Goal: Go to known website: Access a specific website the user already knows

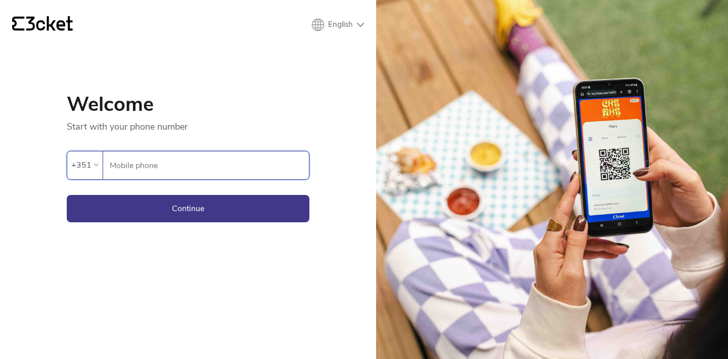
click at [202, 174] on input "Mobile phone" at bounding box center [209, 165] width 200 height 28
type input "964948293"
click at [202, 200] on button "Continue" at bounding box center [188, 208] width 243 height 27
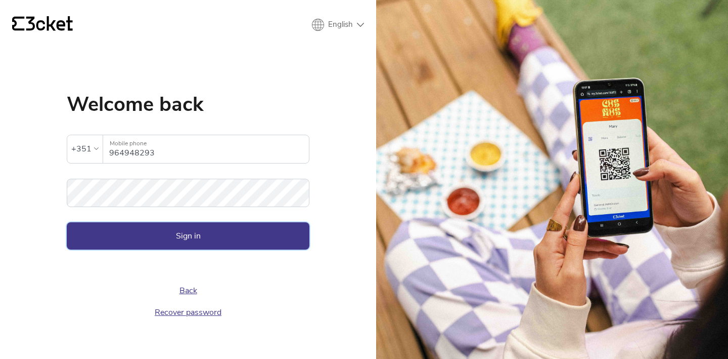
click at [201, 233] on button "Sign in" at bounding box center [188, 235] width 243 height 27
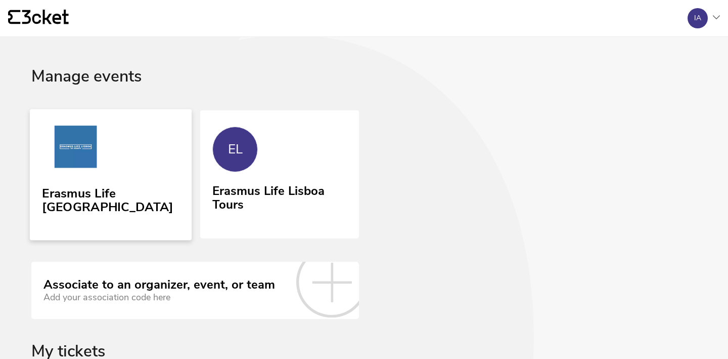
click at [119, 176] on link "Erasmus Life Lisboa" at bounding box center [111, 174] width 162 height 131
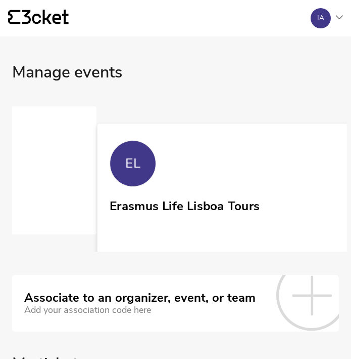
scroll to position [0, 236]
click at [265, 172] on link "EL Erasmus Life Lisboa Tours" at bounding box center [259, 187] width 326 height 129
